Goal: Information Seeking & Learning: Learn about a topic

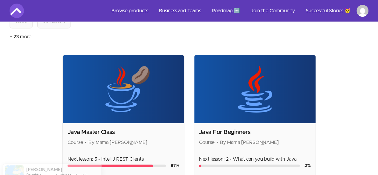
scroll to position [117, 0]
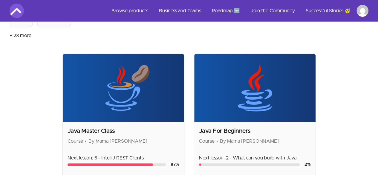
click at [293, 105] on div "Java Master Class Course • By Mama Samba Braima Nelson Next lesson: 5 - Intelli…" at bounding box center [188, 126] width 253 height 147
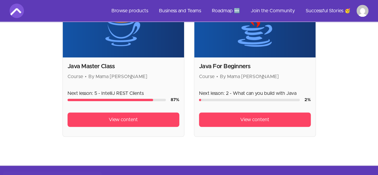
scroll to position [181, 0]
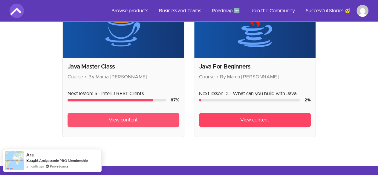
click at [67, 113] on link "View content" at bounding box center [123, 120] width 112 height 14
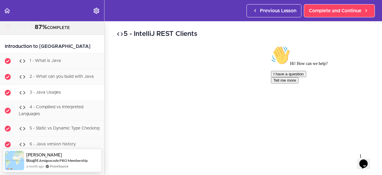
scroll to position [104, 0]
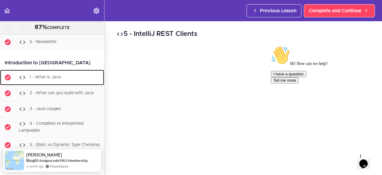
click at [53, 76] on span "1 - What is Java" at bounding box center [45, 77] width 31 height 4
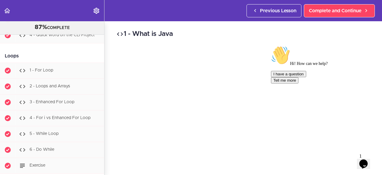
scroll to position [927, 0]
